Goal: Task Accomplishment & Management: Complete application form

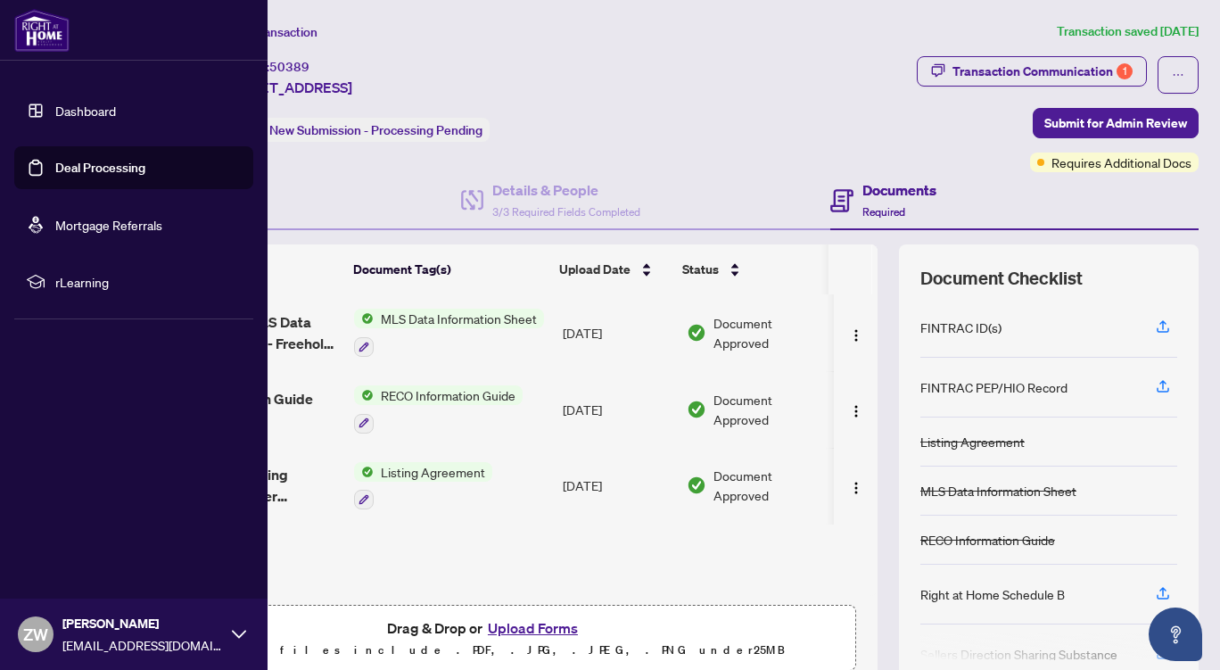
click at [103, 166] on link "Deal Processing" at bounding box center [100, 168] width 90 height 16
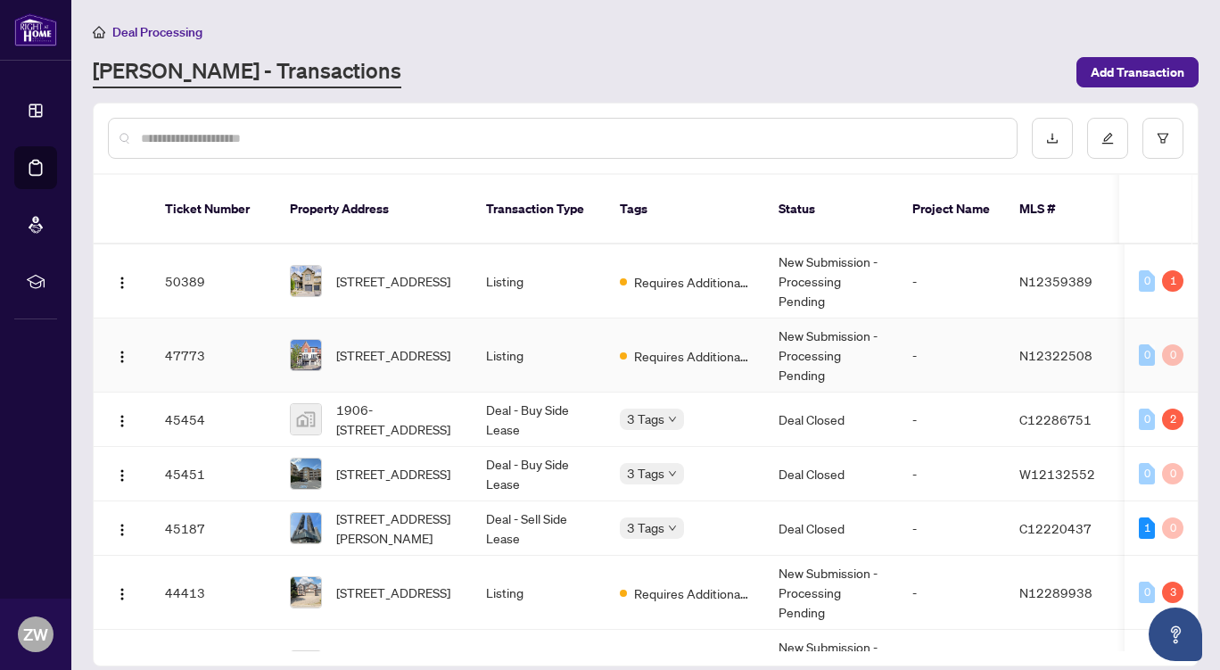
click at [239, 327] on td "47773" at bounding box center [213, 355] width 125 height 74
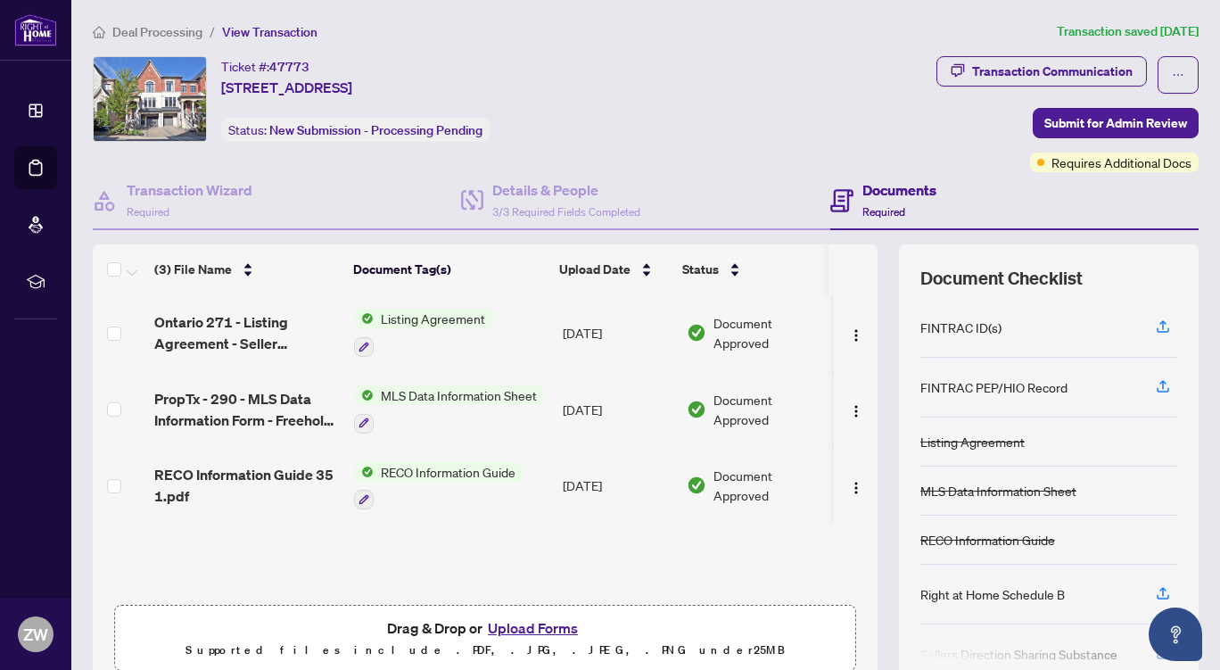
scroll to position [76, 0]
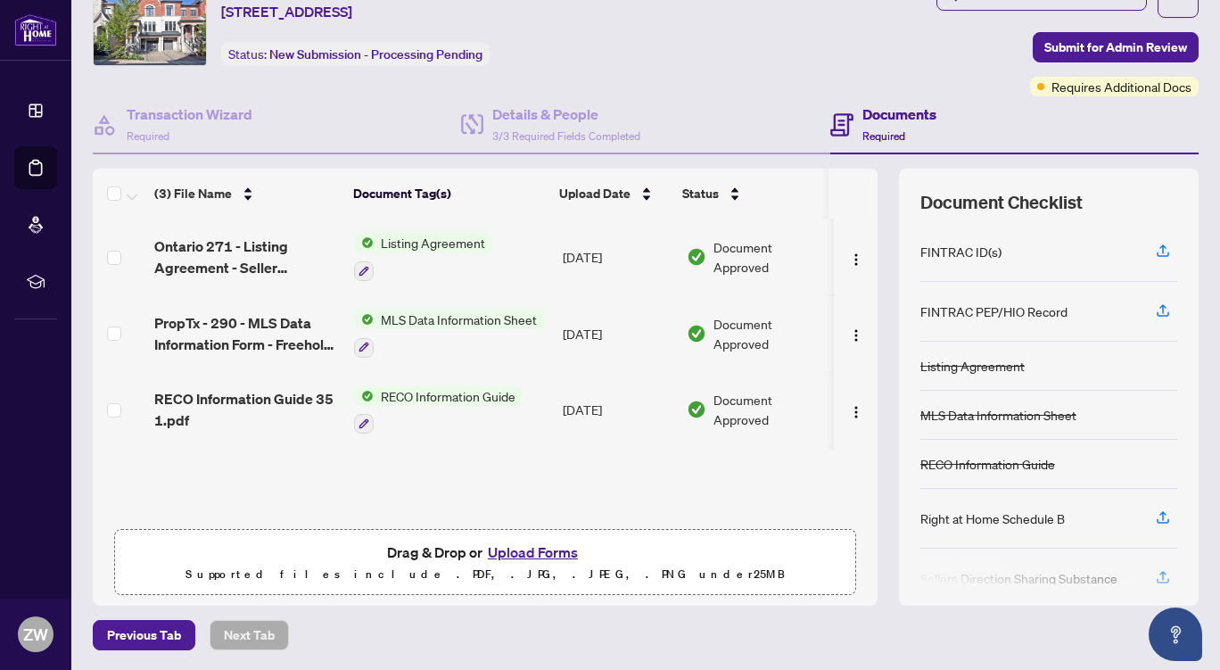
click at [541, 546] on button "Upload Forms" at bounding box center [532, 551] width 101 height 23
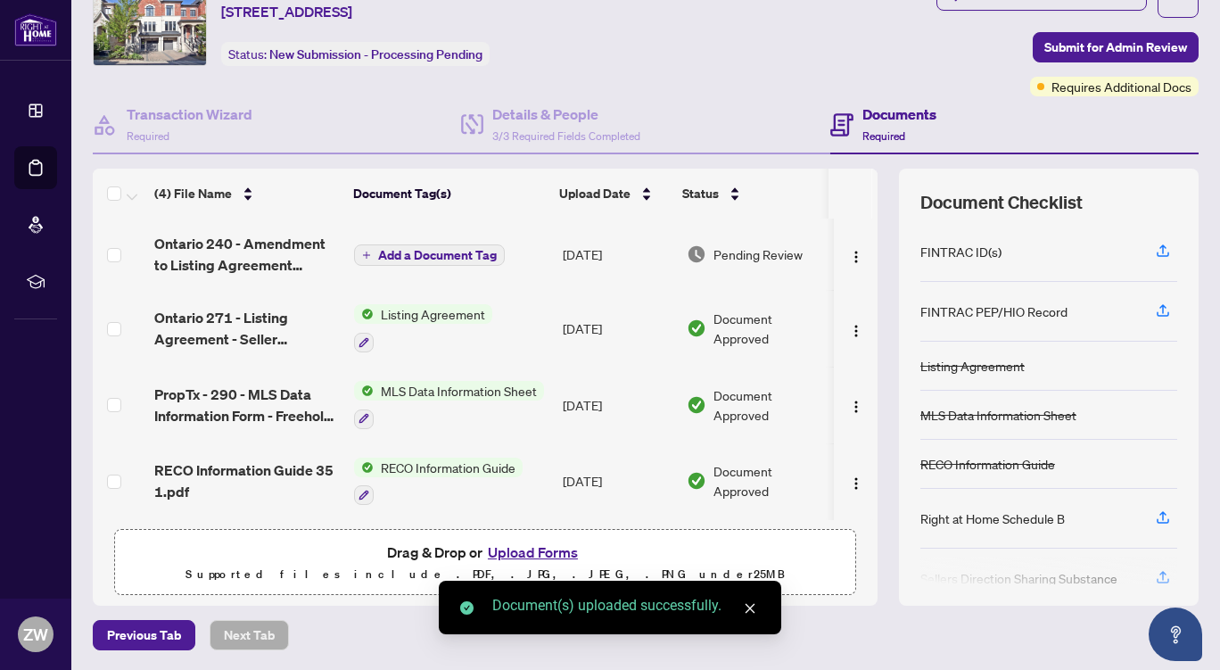
click at [750, 605] on icon "close" at bounding box center [750, 608] width 12 height 12
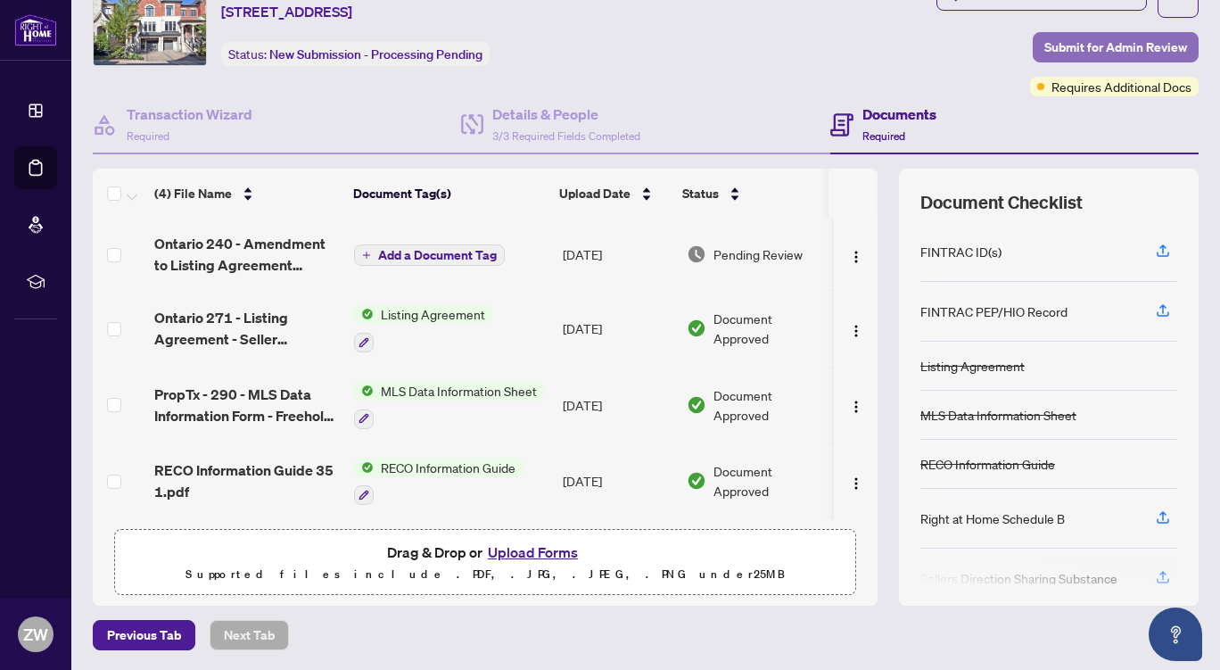
click at [1068, 50] on span "Submit for Admin Review" at bounding box center [1115, 47] width 143 height 29
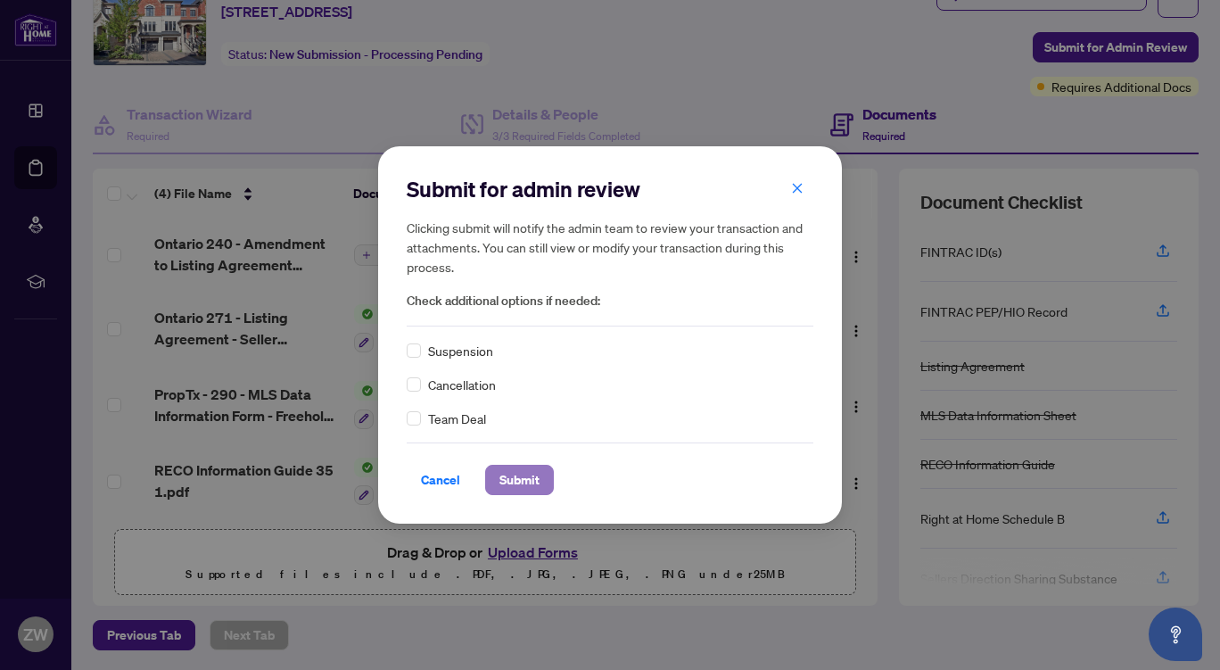
click at [537, 480] on span "Submit" at bounding box center [519, 479] width 40 height 29
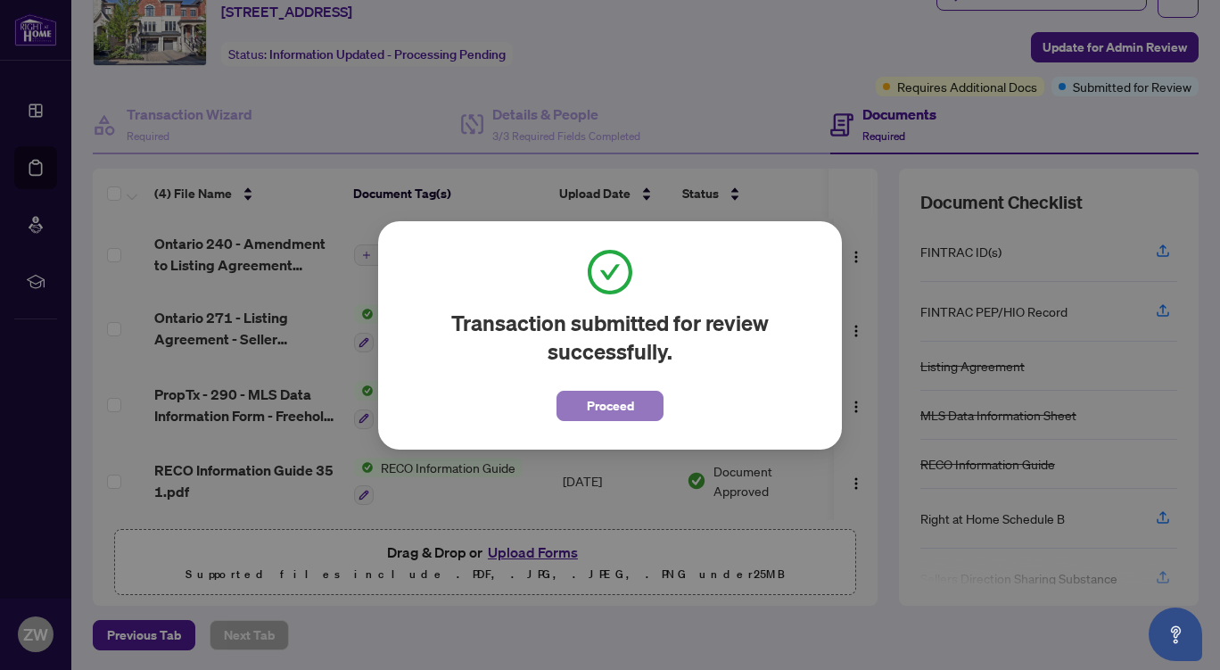
click at [596, 402] on span "Proceed" at bounding box center [610, 405] width 47 height 29
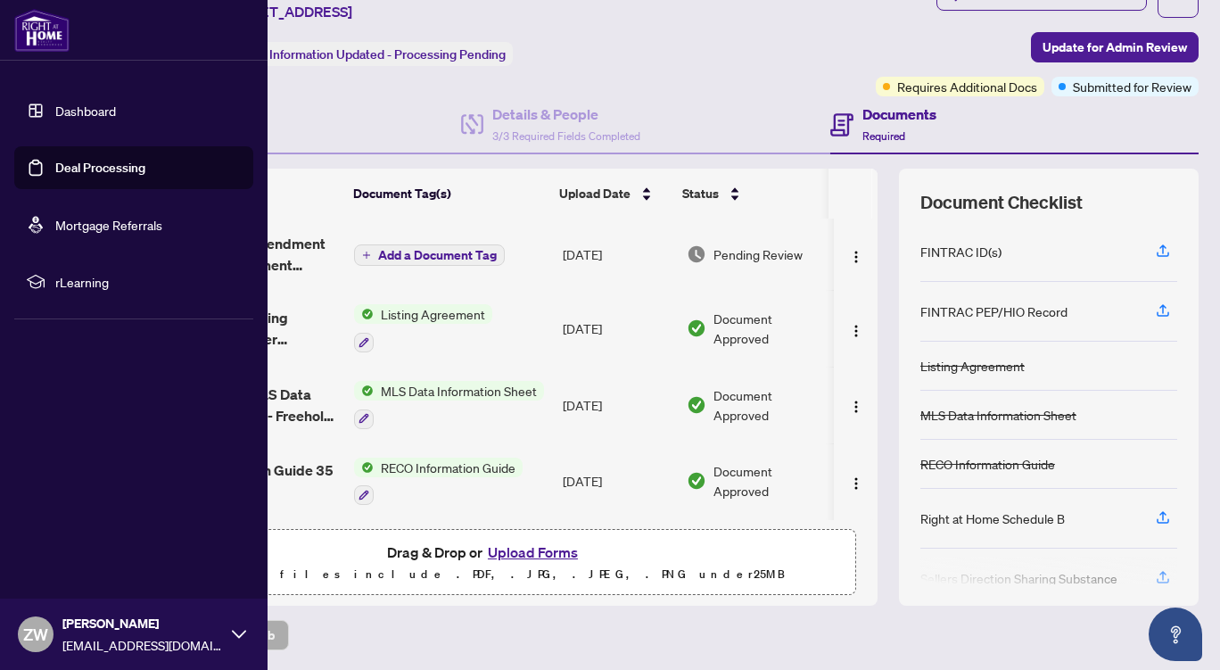
click at [108, 167] on link "Deal Processing" at bounding box center [100, 168] width 90 height 16
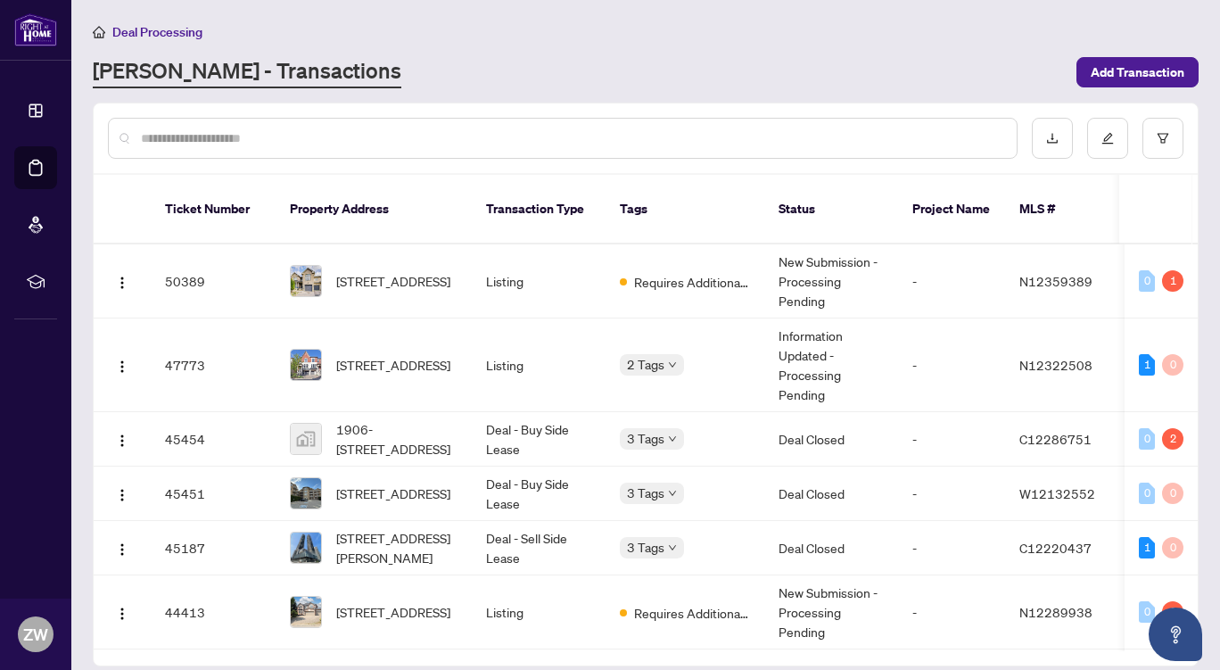
click at [555, 53] on div "Deal Processing [PERSON_NAME] - Transactions Add Transaction" at bounding box center [646, 54] width 1106 height 67
